Goal: Task Accomplishment & Management: Use online tool/utility

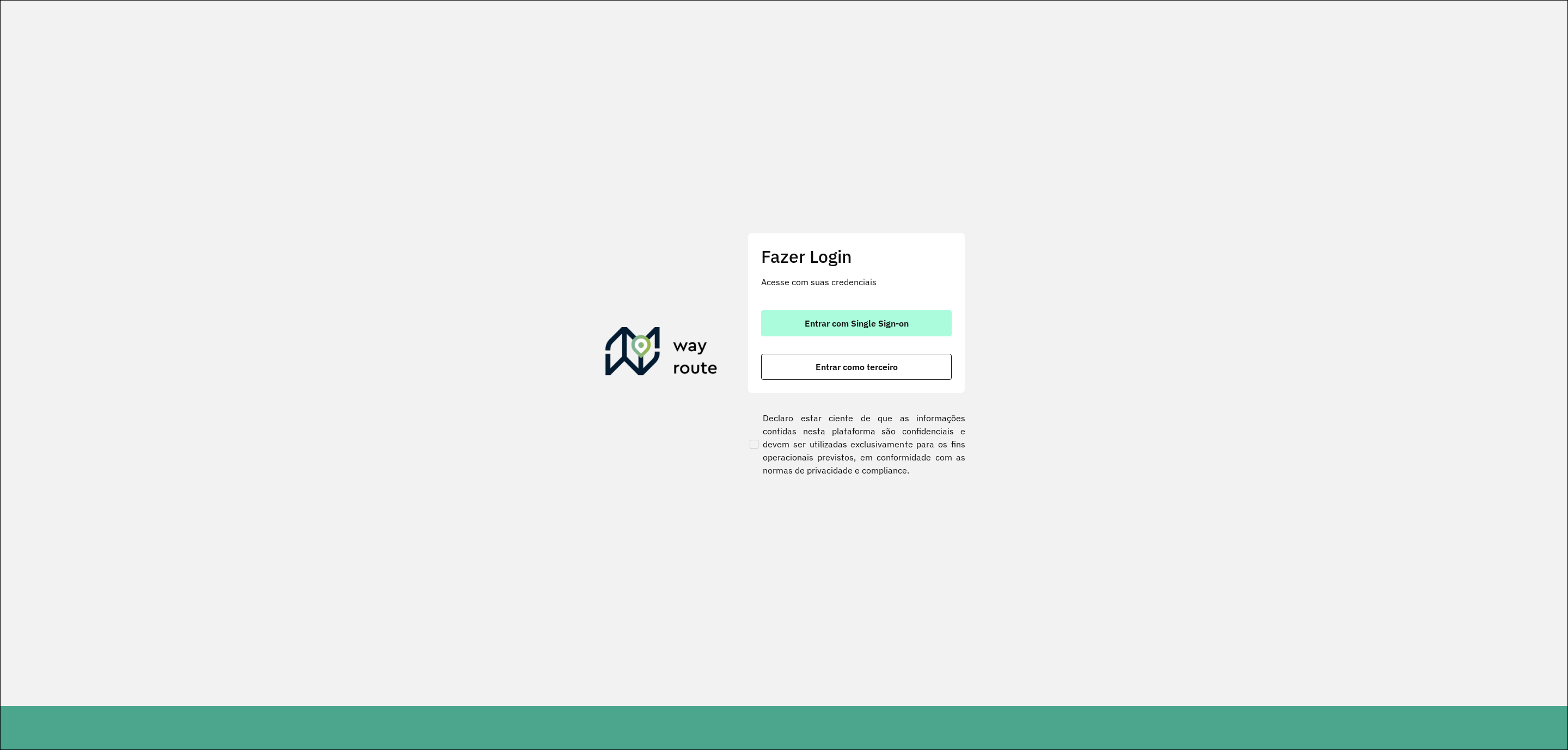
click at [905, 328] on button "Entrar com Single Sign-on" at bounding box center [856, 323] width 190 height 26
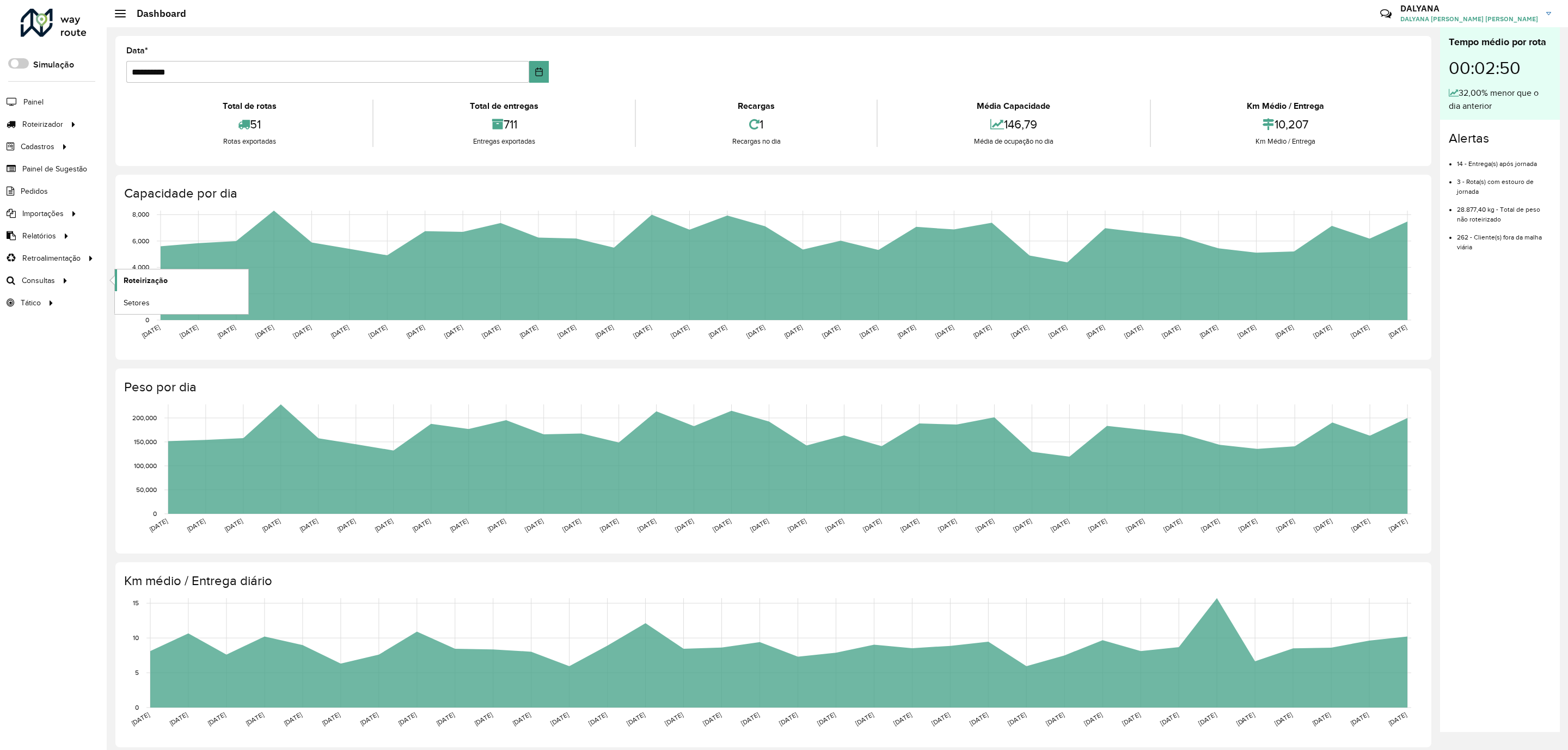
click at [150, 283] on span "Roteirização" at bounding box center [146, 280] width 44 height 11
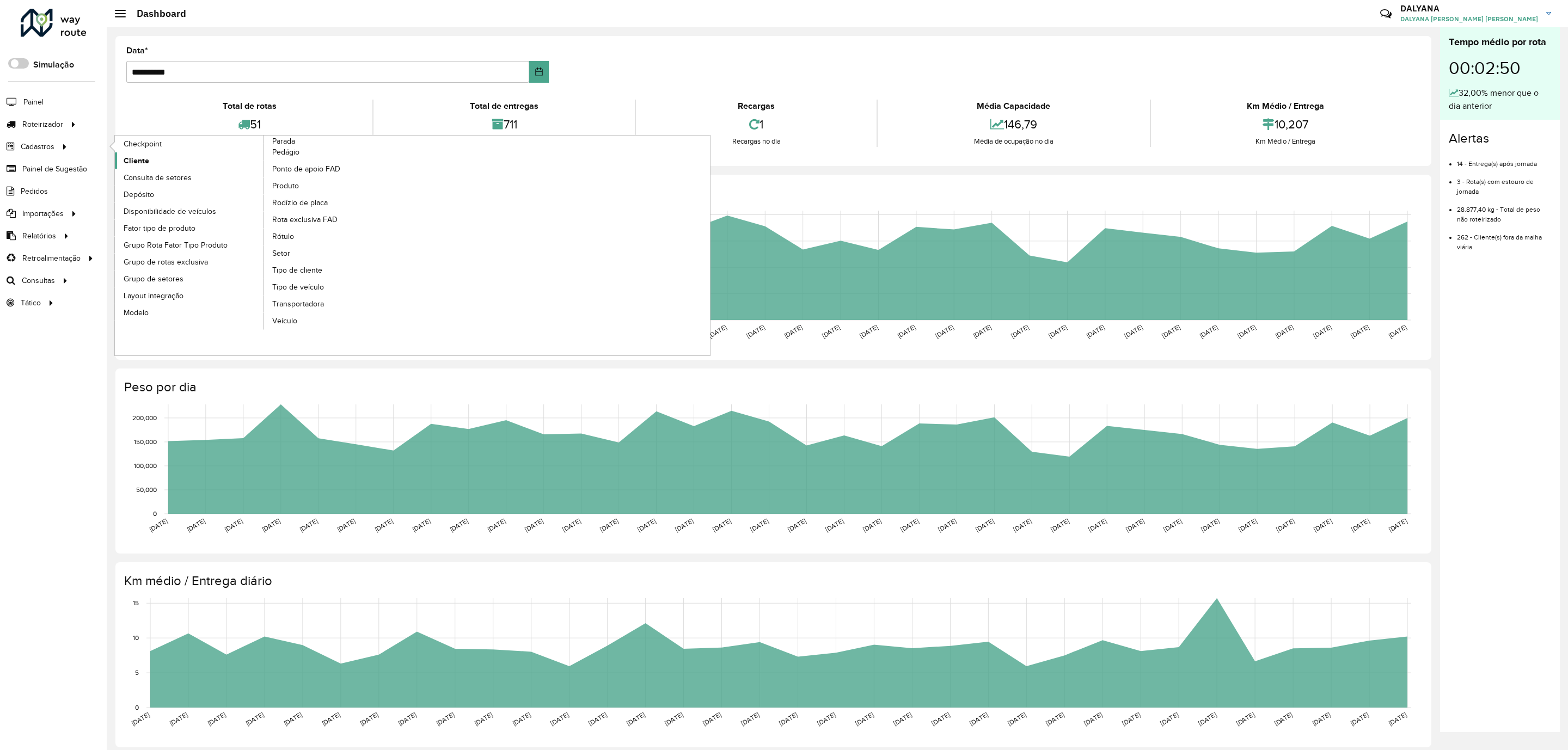
click at [142, 162] on span "Cliente" at bounding box center [136, 160] width 25 height 11
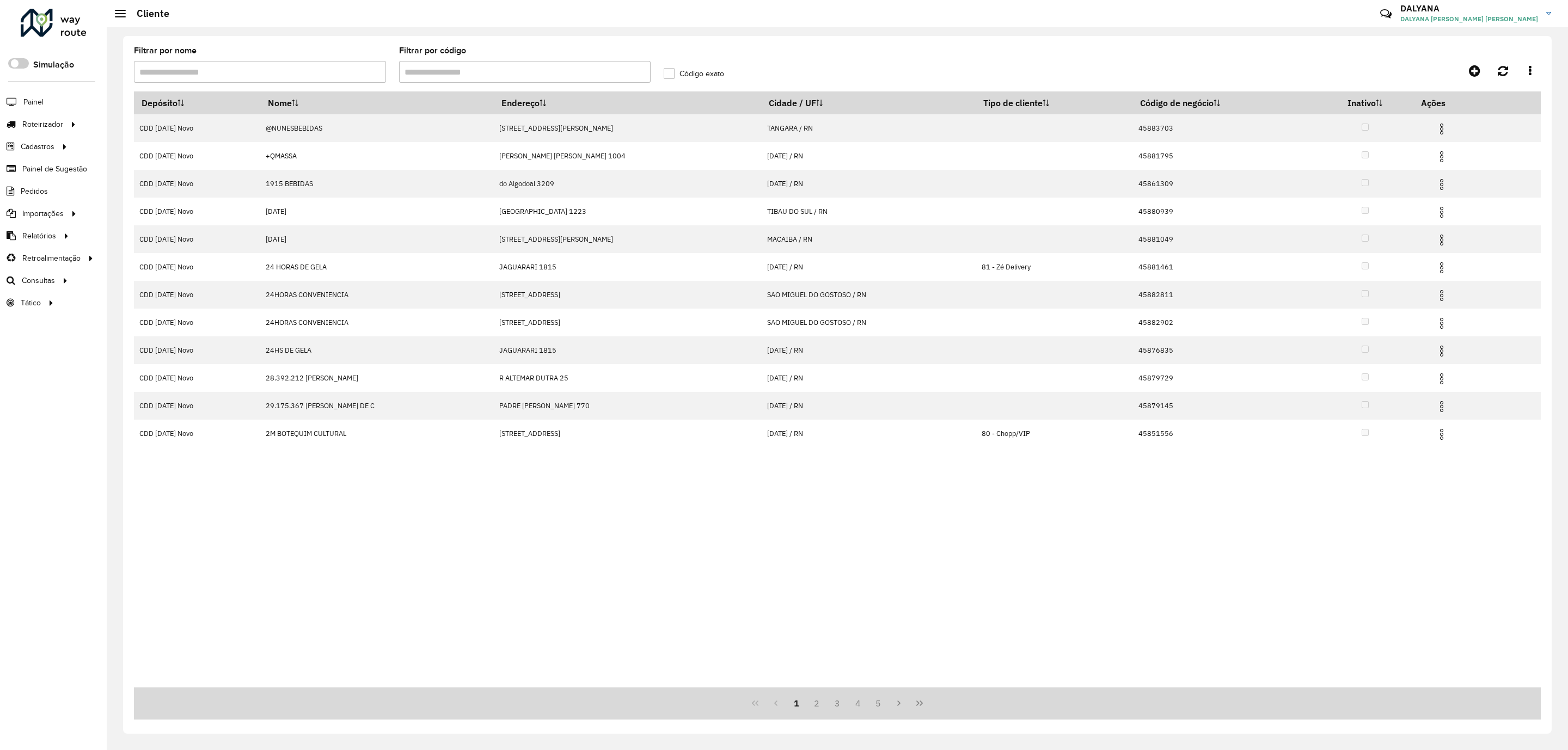
click at [469, 72] on input "Filtrar por código" at bounding box center [525, 72] width 252 height 22
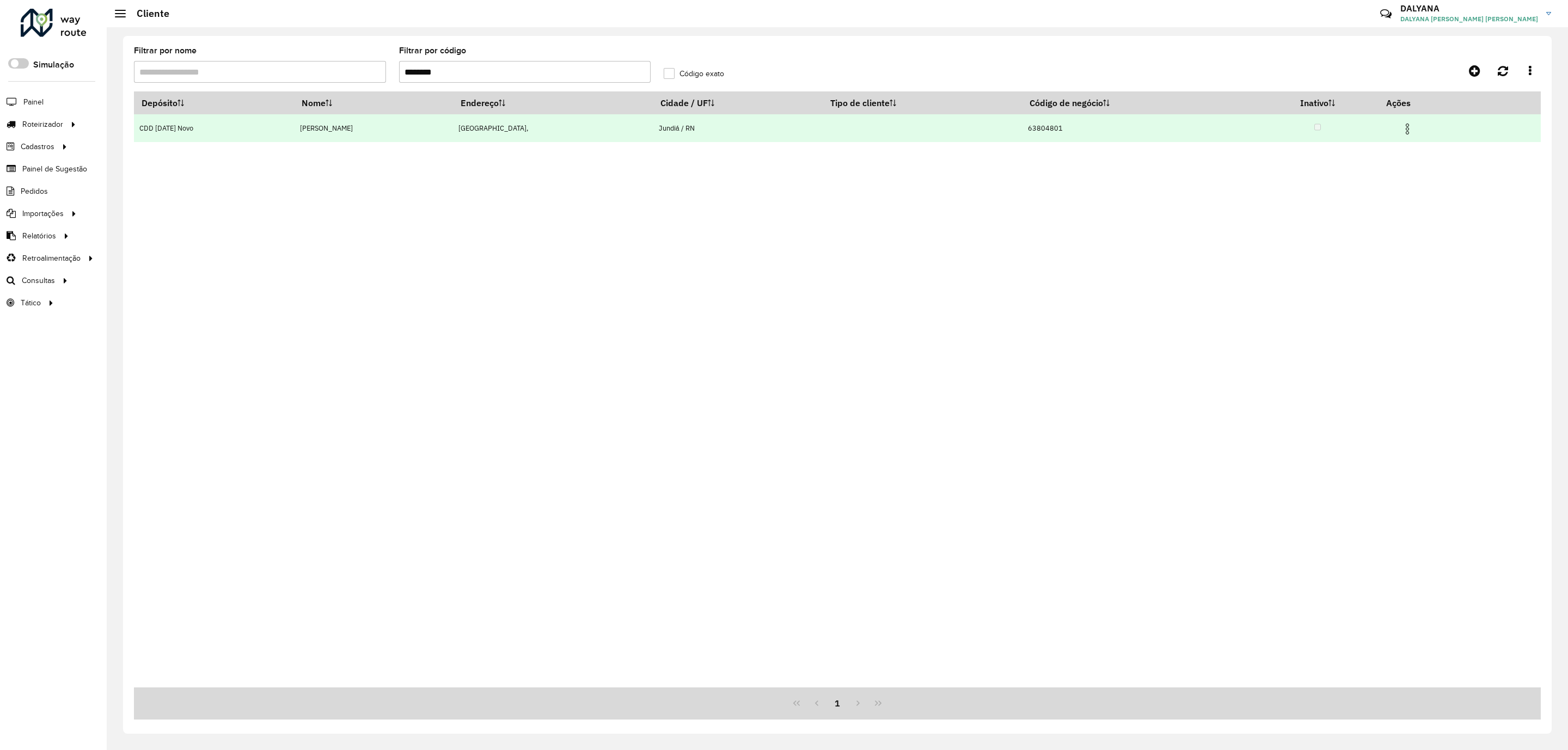
type input "********"
click at [1409, 130] on img at bounding box center [1408, 129] width 13 height 13
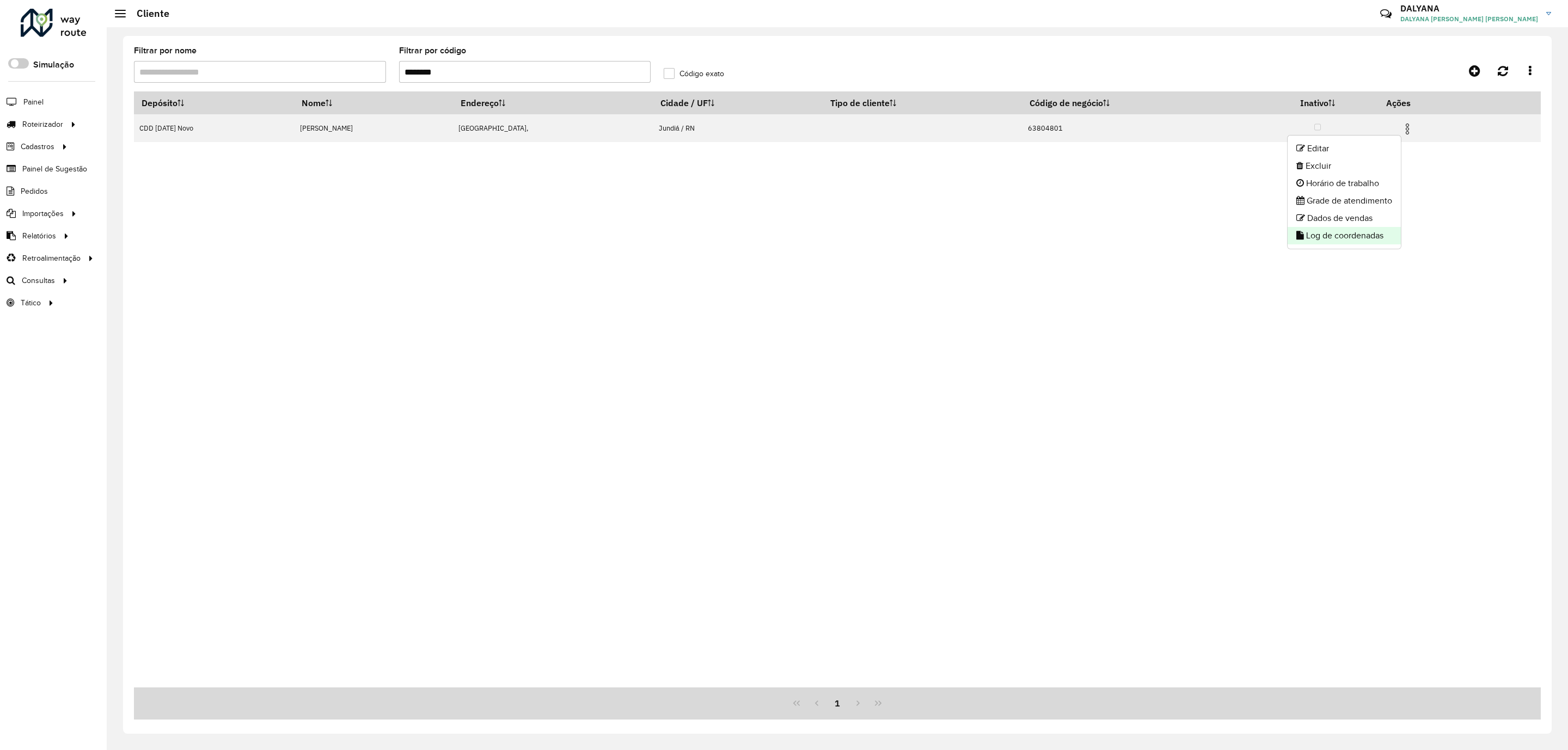
click at [1321, 237] on li "Log de coordenadas" at bounding box center [1344, 235] width 113 height 17
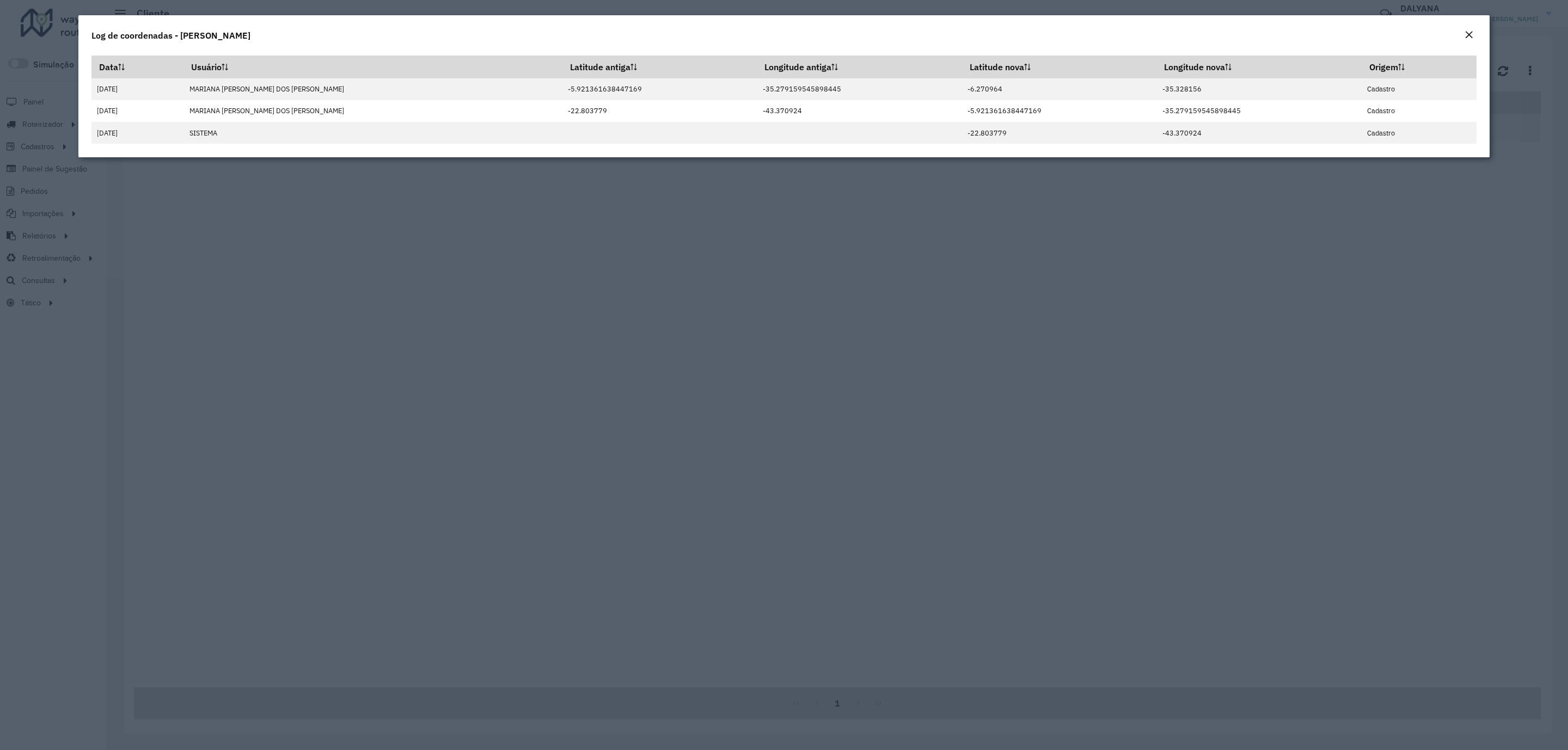
click at [1469, 33] on em "Close" at bounding box center [1469, 35] width 9 height 9
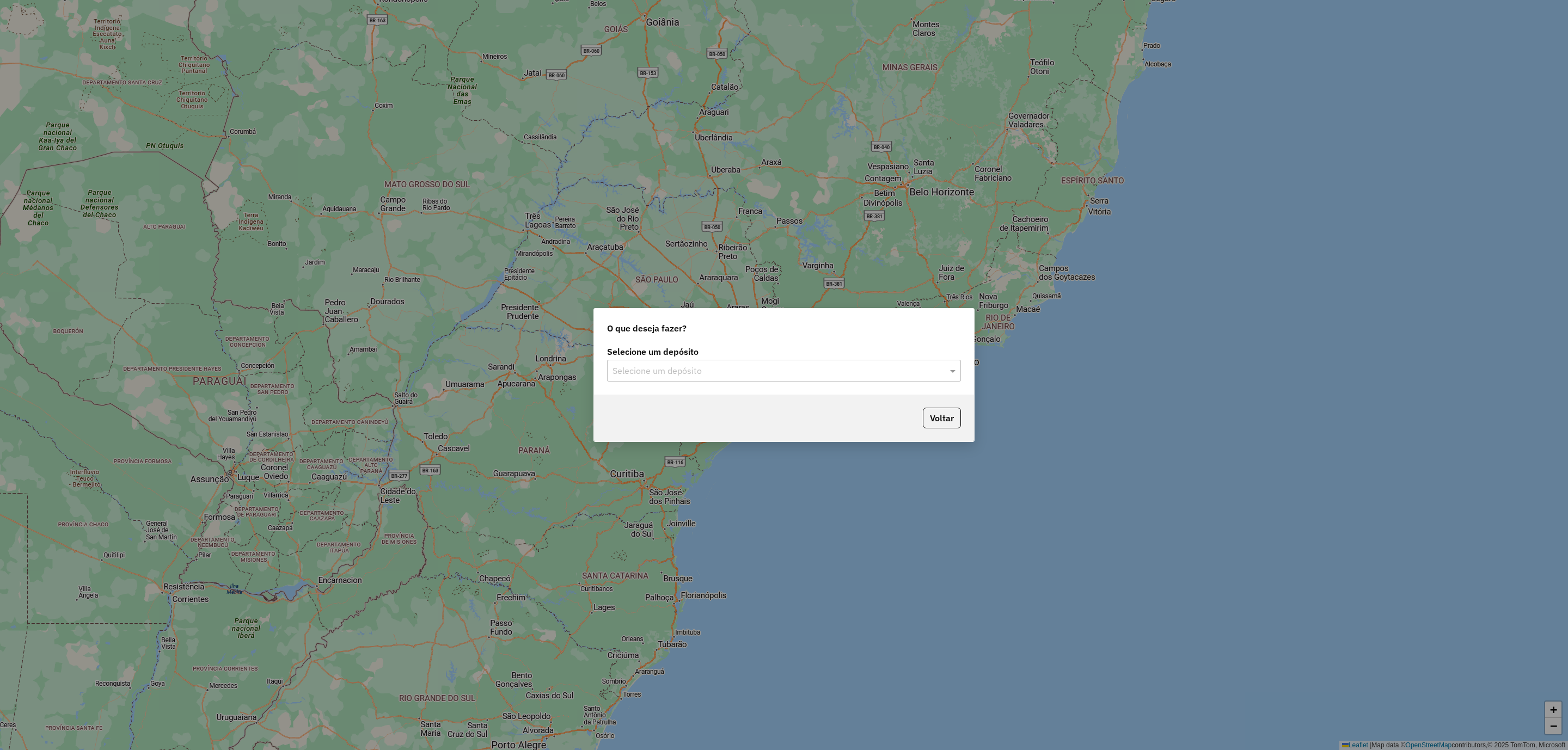
click at [806, 364] on input "text" at bounding box center [773, 371] width 321 height 13
click at [671, 404] on span "CDD [DATE] Novo" at bounding box center [647, 402] width 69 height 9
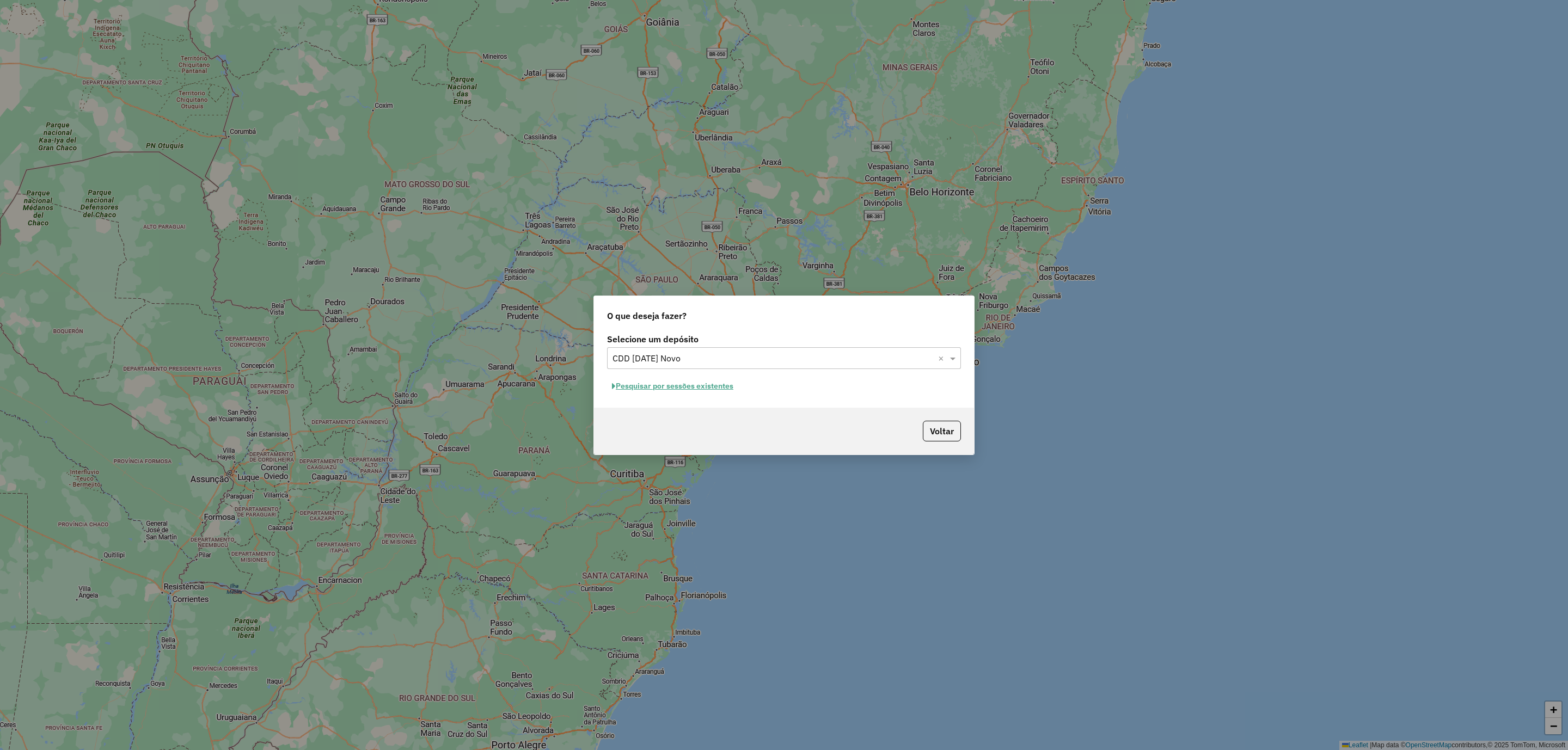
click at [642, 380] on button "Pesquisar por sessões existentes" at bounding box center [673, 386] width 131 height 17
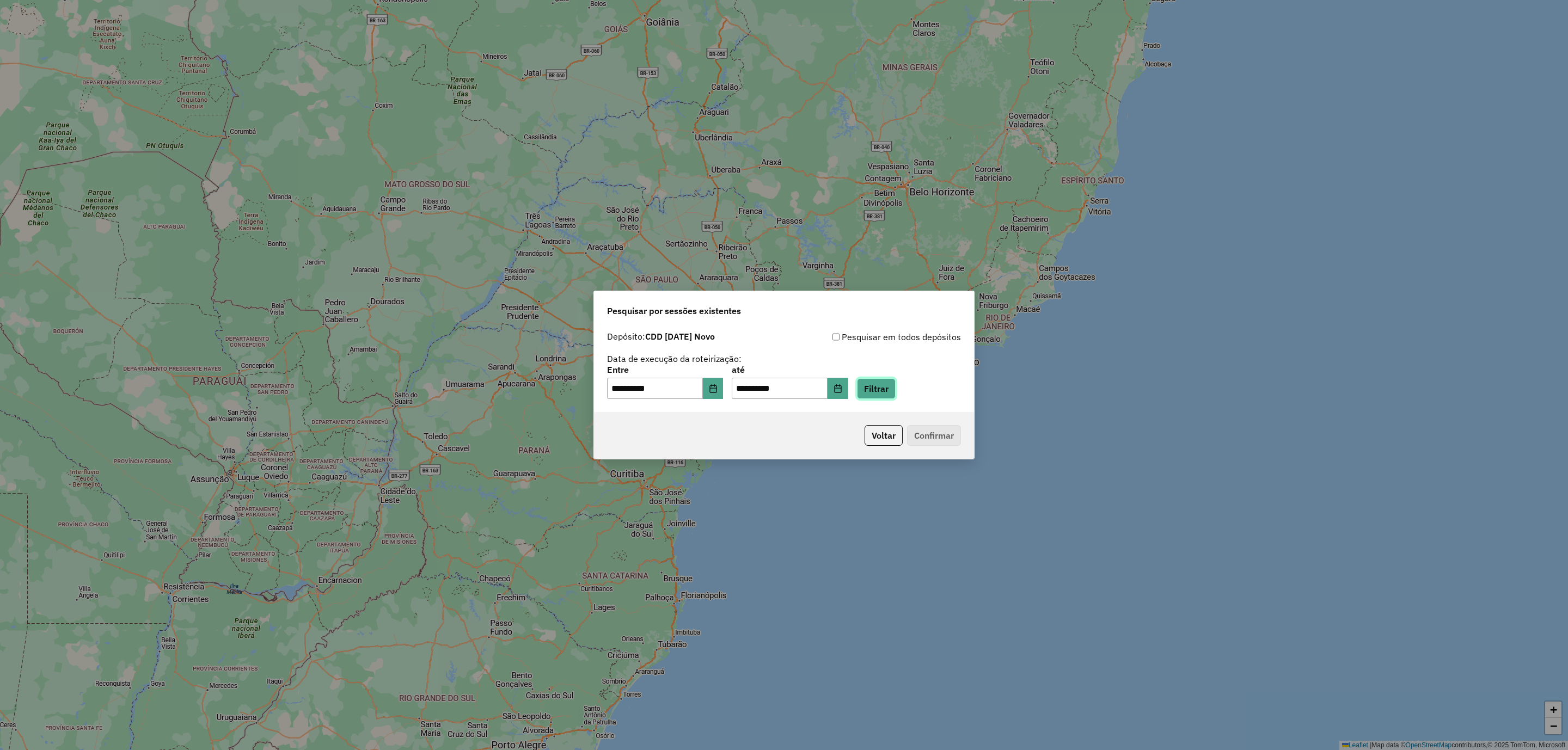
click at [889, 384] on button "Filtrar" at bounding box center [876, 388] width 39 height 21
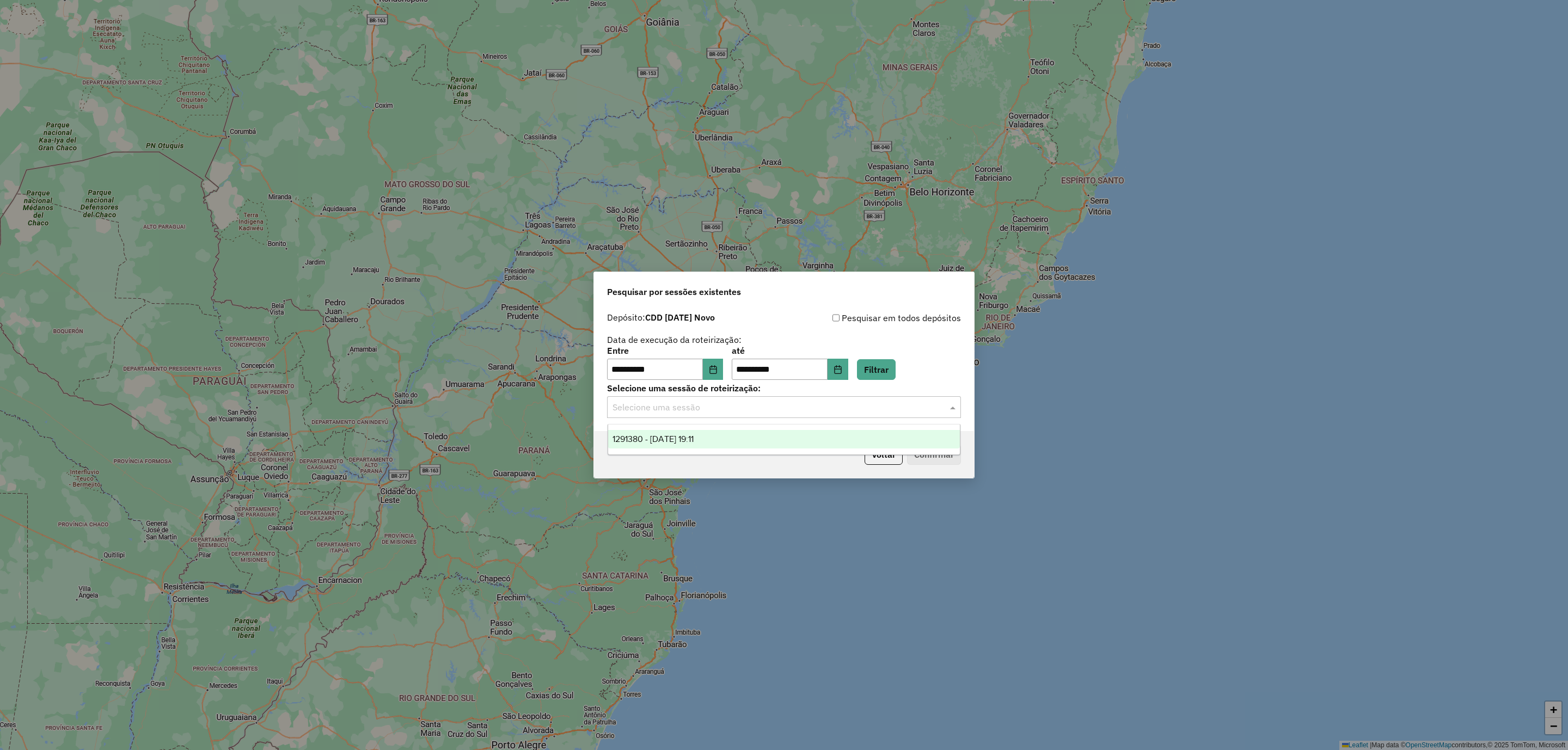
click at [760, 413] on input "text" at bounding box center [773, 408] width 321 height 13
click at [694, 439] on span "1291380 - 09/10/2025 19:11" at bounding box center [653, 439] width 81 height 9
click at [686, 439] on div "Voltar Confirmar" at bounding box center [784, 454] width 380 height 47
click at [935, 326] on div "**********" at bounding box center [784, 346] width 354 height 69
click at [926, 454] on button "Confirmar" at bounding box center [934, 454] width 54 height 21
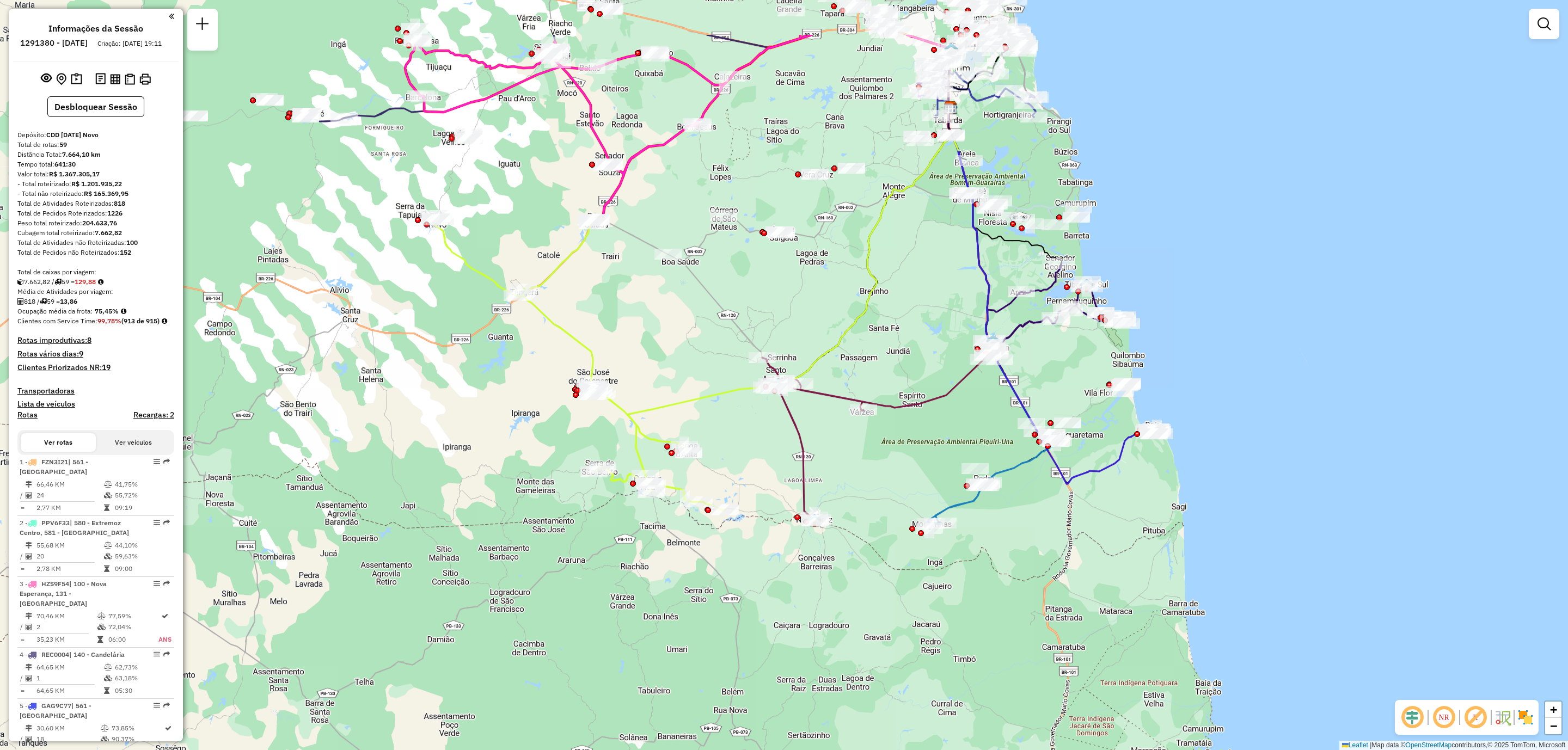
drag, startPoint x: 877, startPoint y: 436, endPoint x: 1010, endPoint y: 546, distance: 172.6
click at [1010, 546] on div "Janela de atendimento Grade de atendimento Capacidade Transportadoras Veículos …" at bounding box center [784, 375] width 1568 height 750
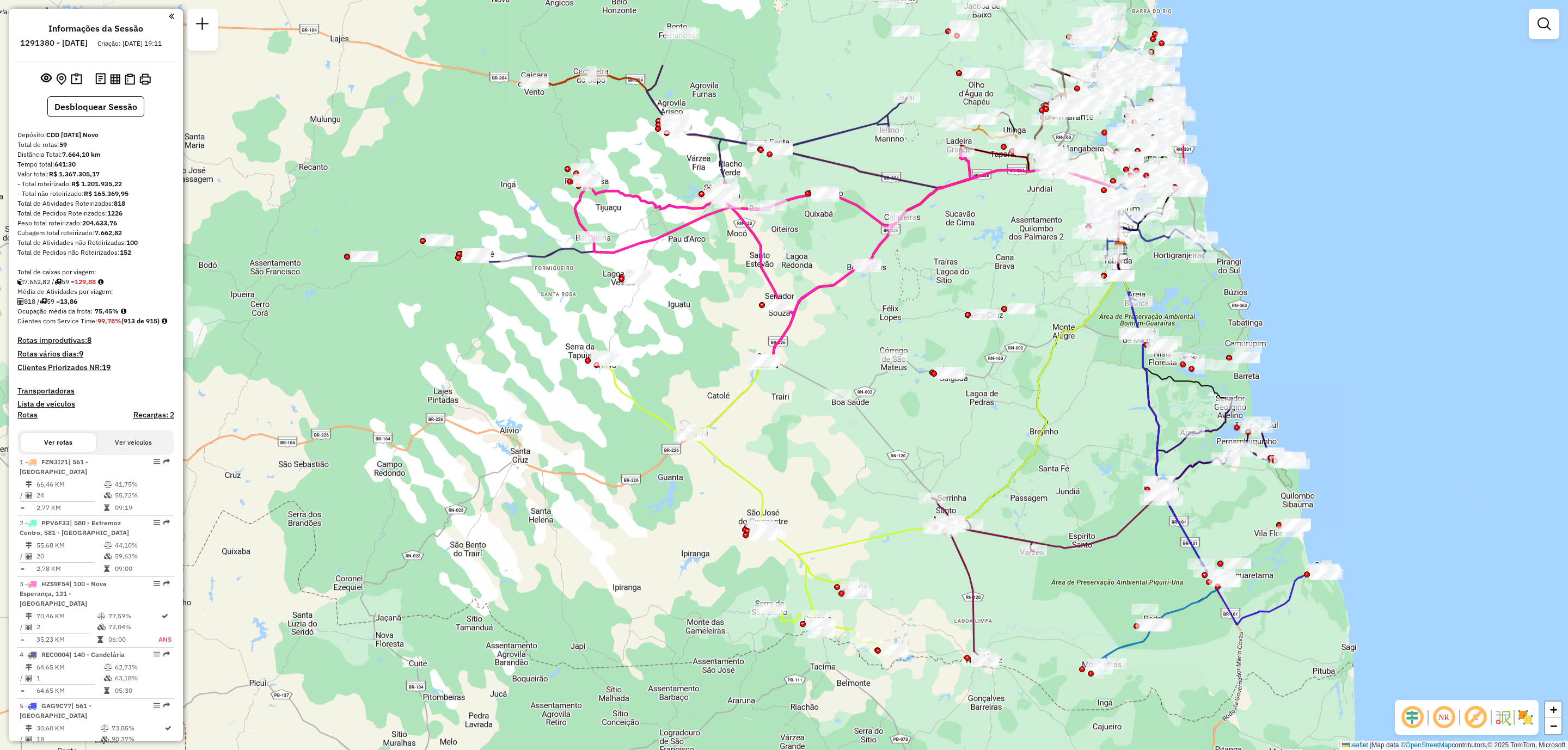
drag, startPoint x: 834, startPoint y: 279, endPoint x: 998, endPoint y: 416, distance: 213.7
click at [998, 416] on div "Janela de atendimento Grade de atendimento Capacidade Transportadoras Veículos …" at bounding box center [784, 375] width 1568 height 750
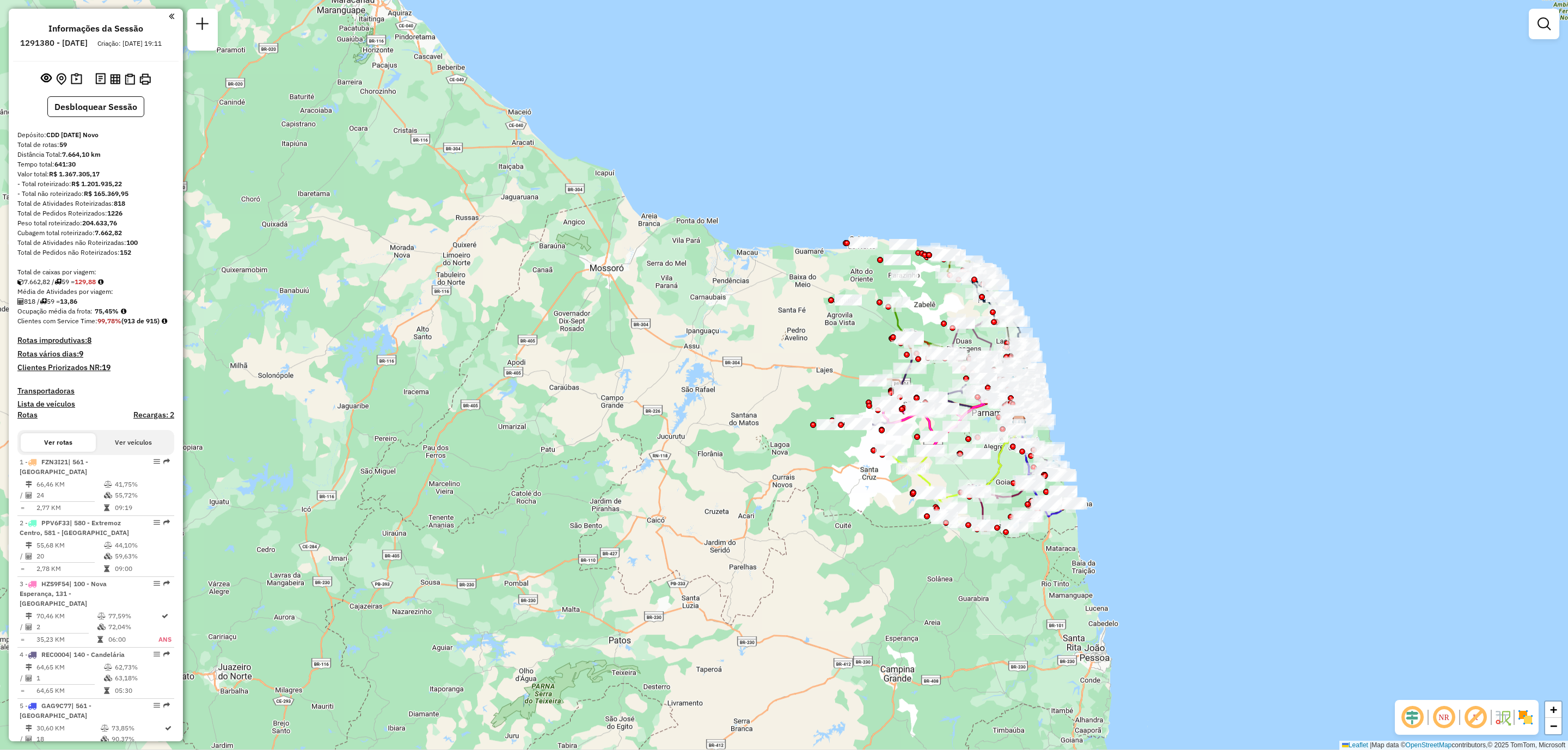
drag, startPoint x: 704, startPoint y: 330, endPoint x: 768, endPoint y: 378, distance: 80.0
click at [692, 387] on div "Janela de atendimento Grade de atendimento Capacidade Transportadoras Veículos …" at bounding box center [784, 375] width 1568 height 750
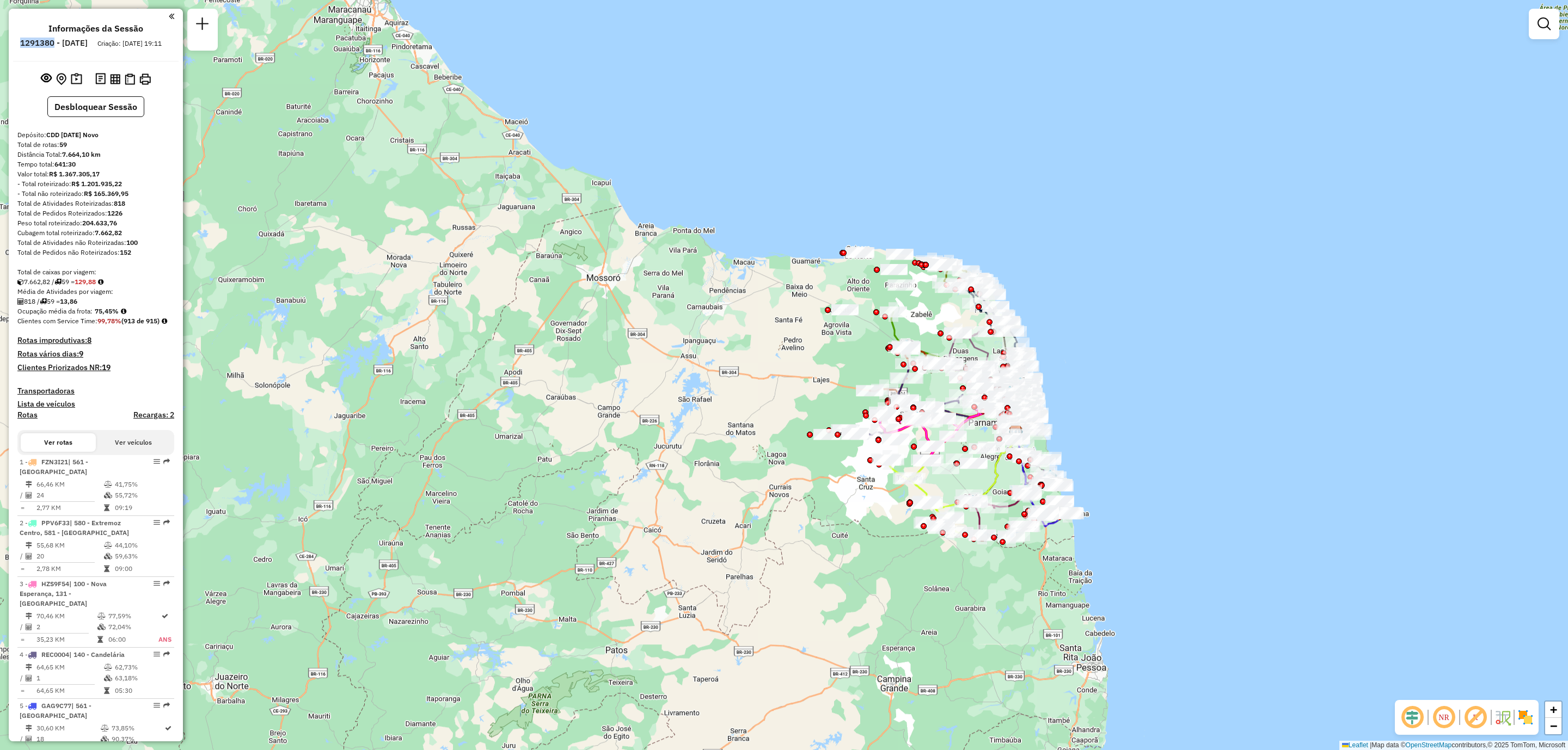
drag, startPoint x: 47, startPoint y: 47, endPoint x: 84, endPoint y: 45, distance: 37.1
click at [84, 45] on li "1291380 - 09/10/2025" at bounding box center [54, 45] width 73 height 14
copy h6 "1291380"
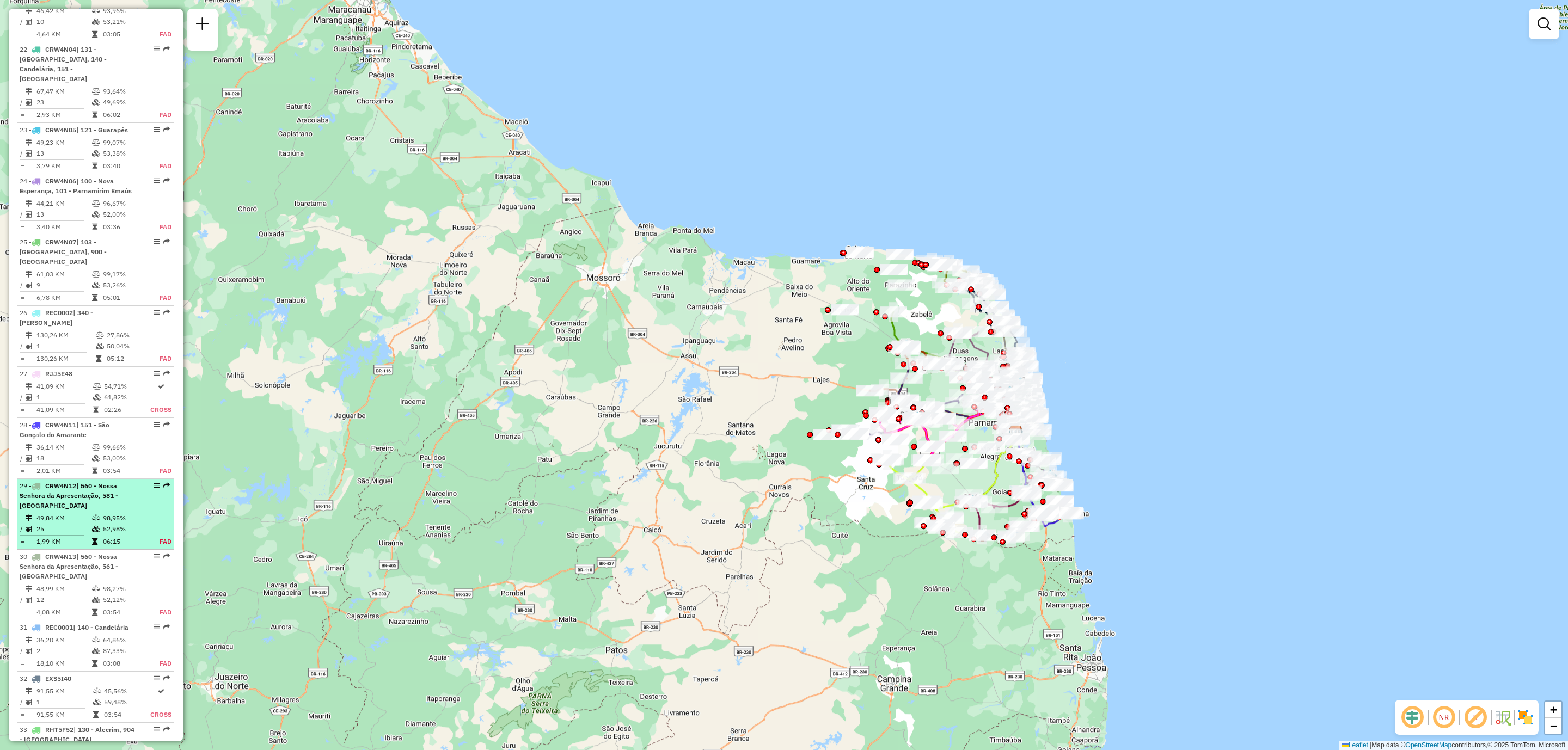
scroll to position [1878, 0]
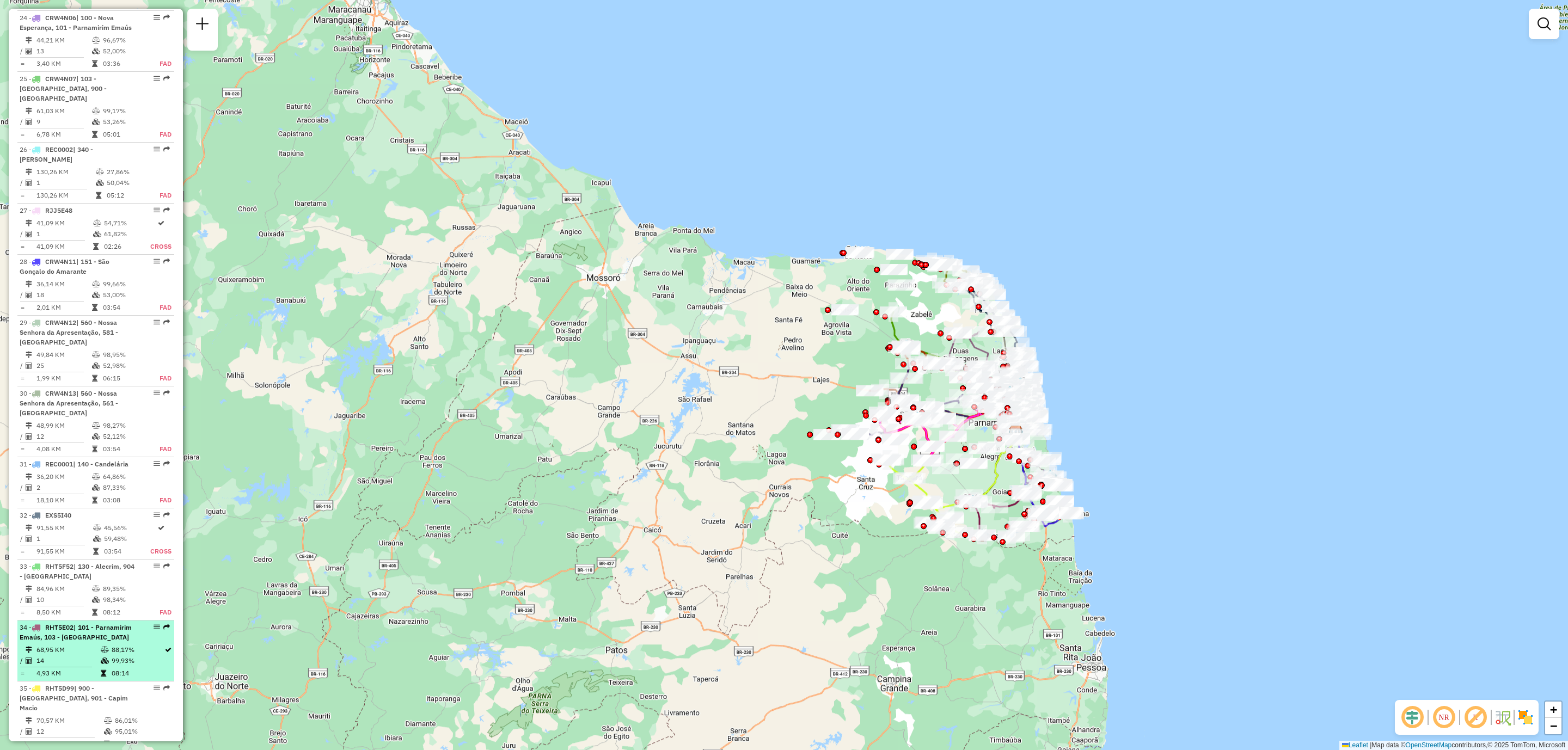
select select "**********"
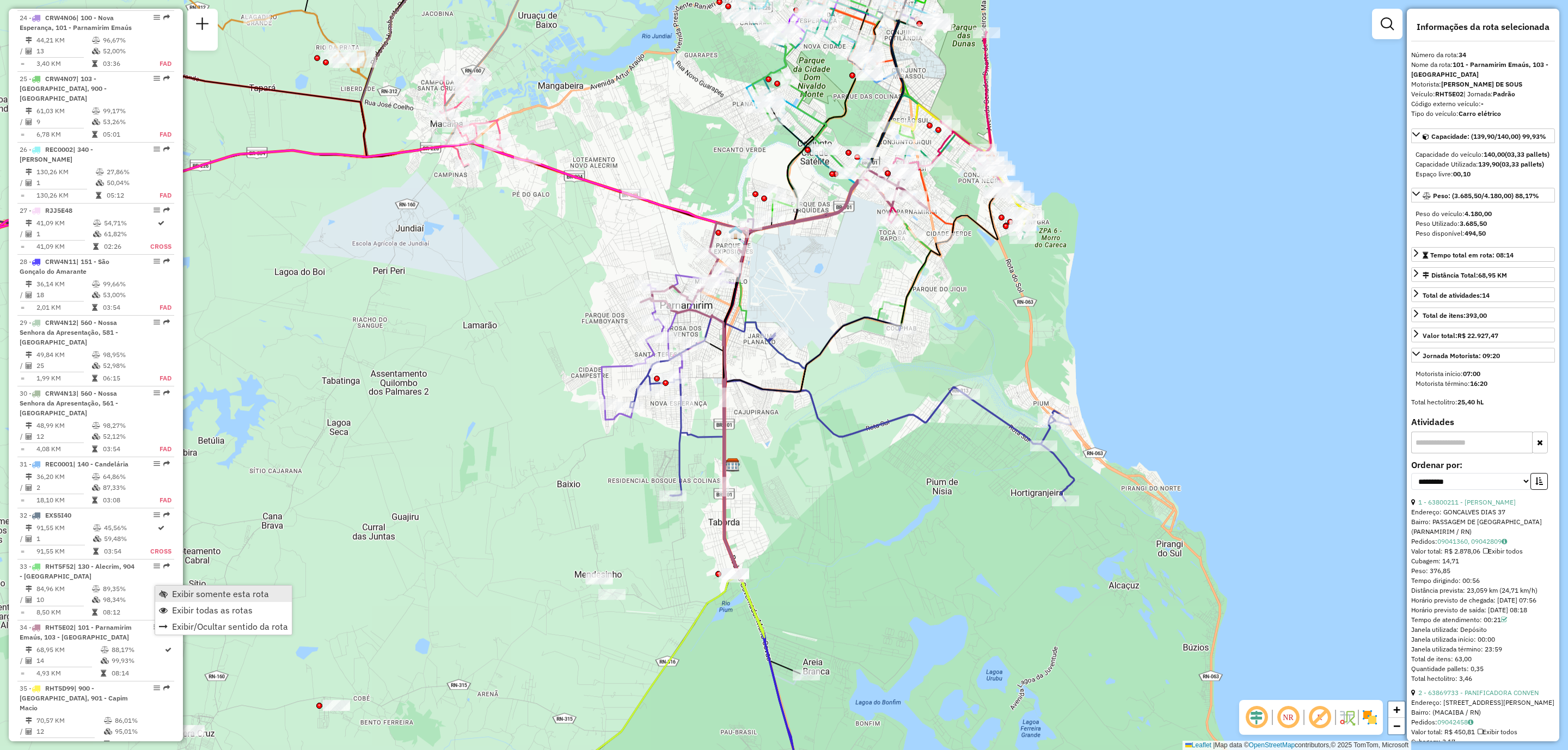
click at [204, 593] on span "Exibir somente esta rota" at bounding box center [221, 593] width 97 height 9
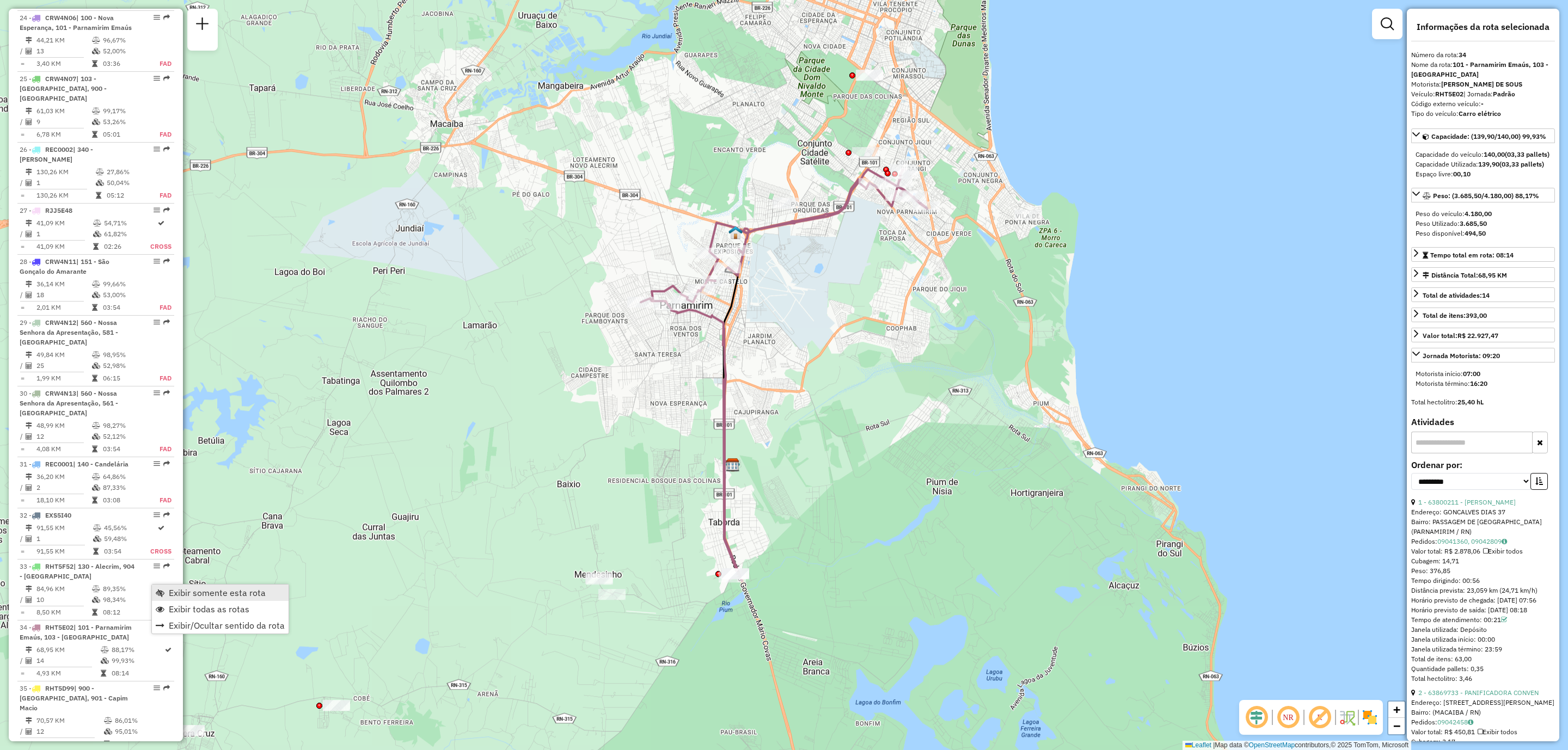
click at [216, 597] on span "Exibir somente esta rota" at bounding box center [218, 592] width 97 height 9
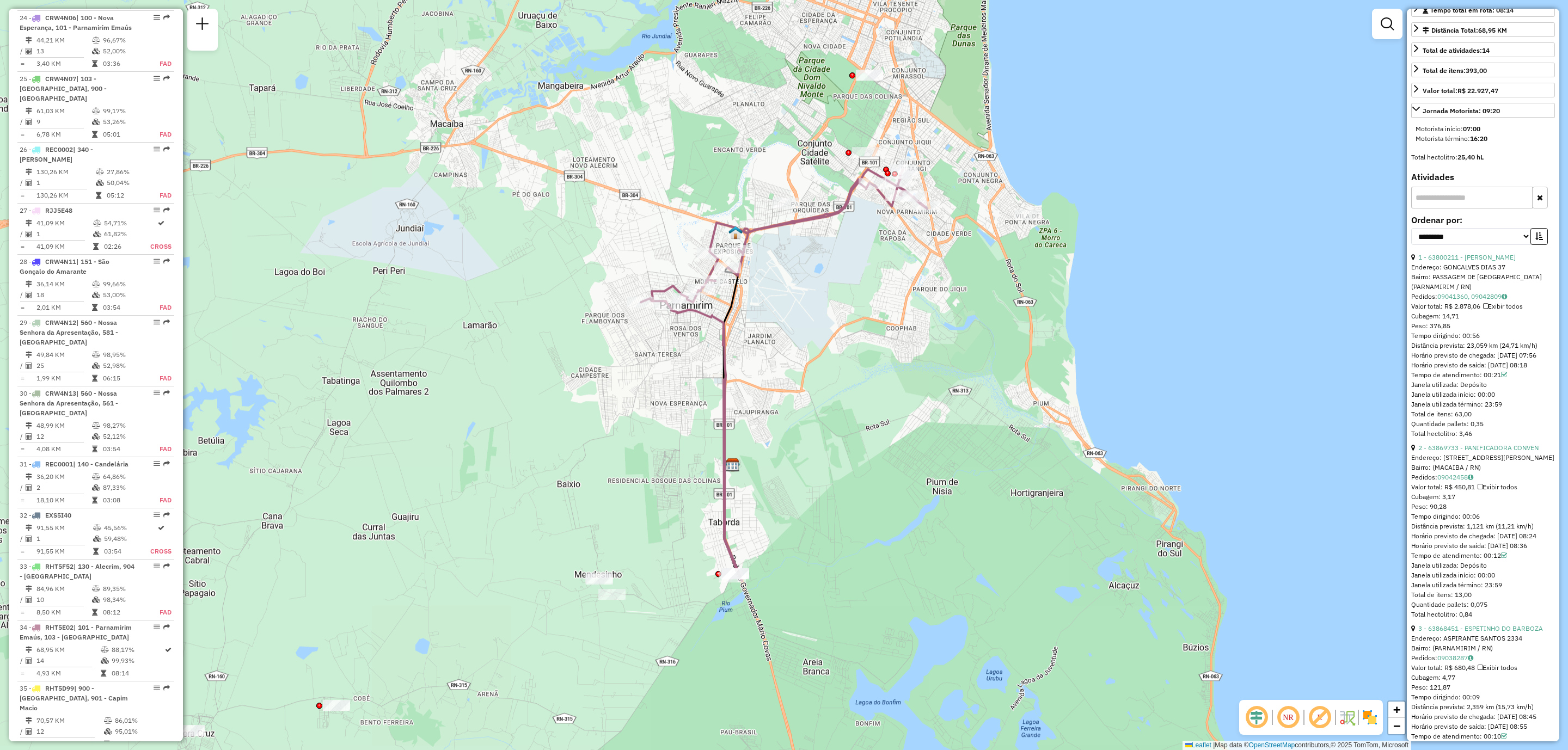
scroll to position [0, 0]
